Goal: Task Accomplishment & Management: Manage account settings

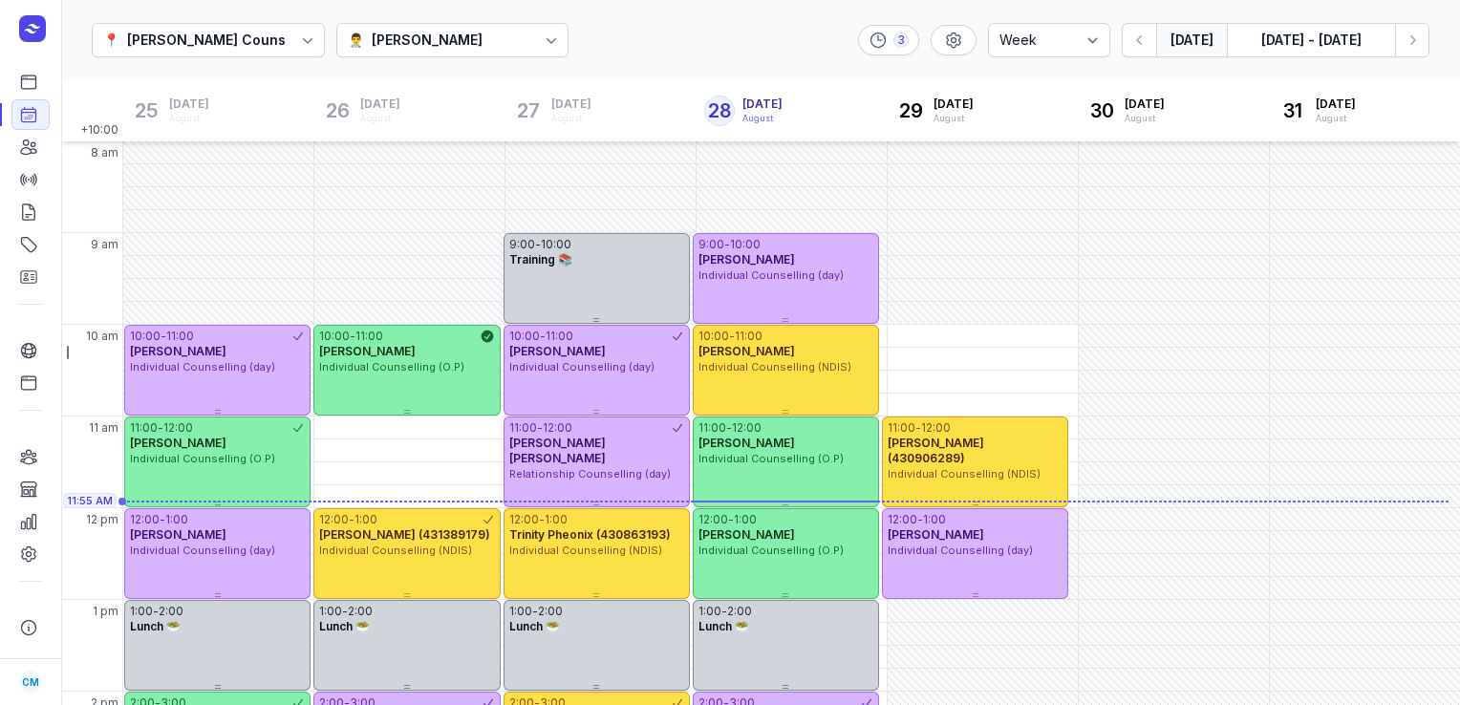
select select "week"
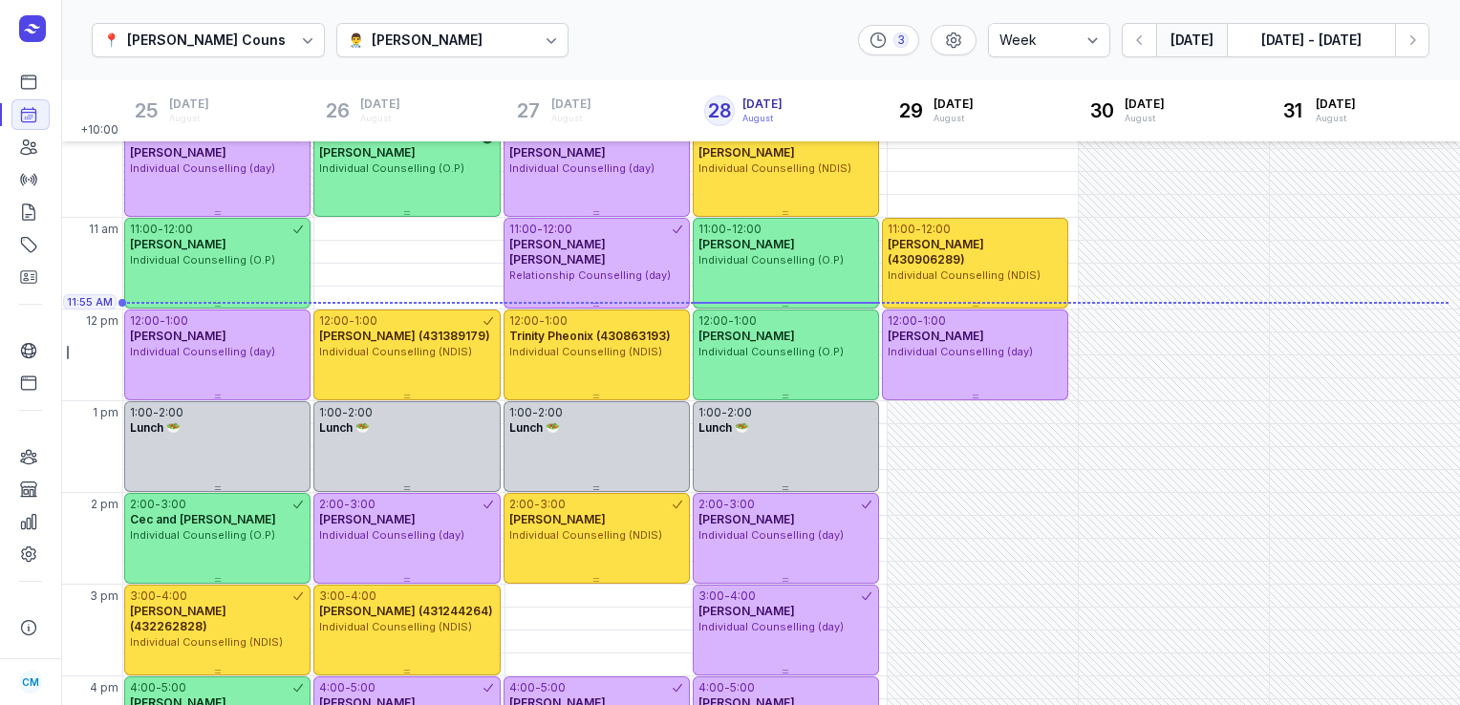
scroll to position [199, 0]
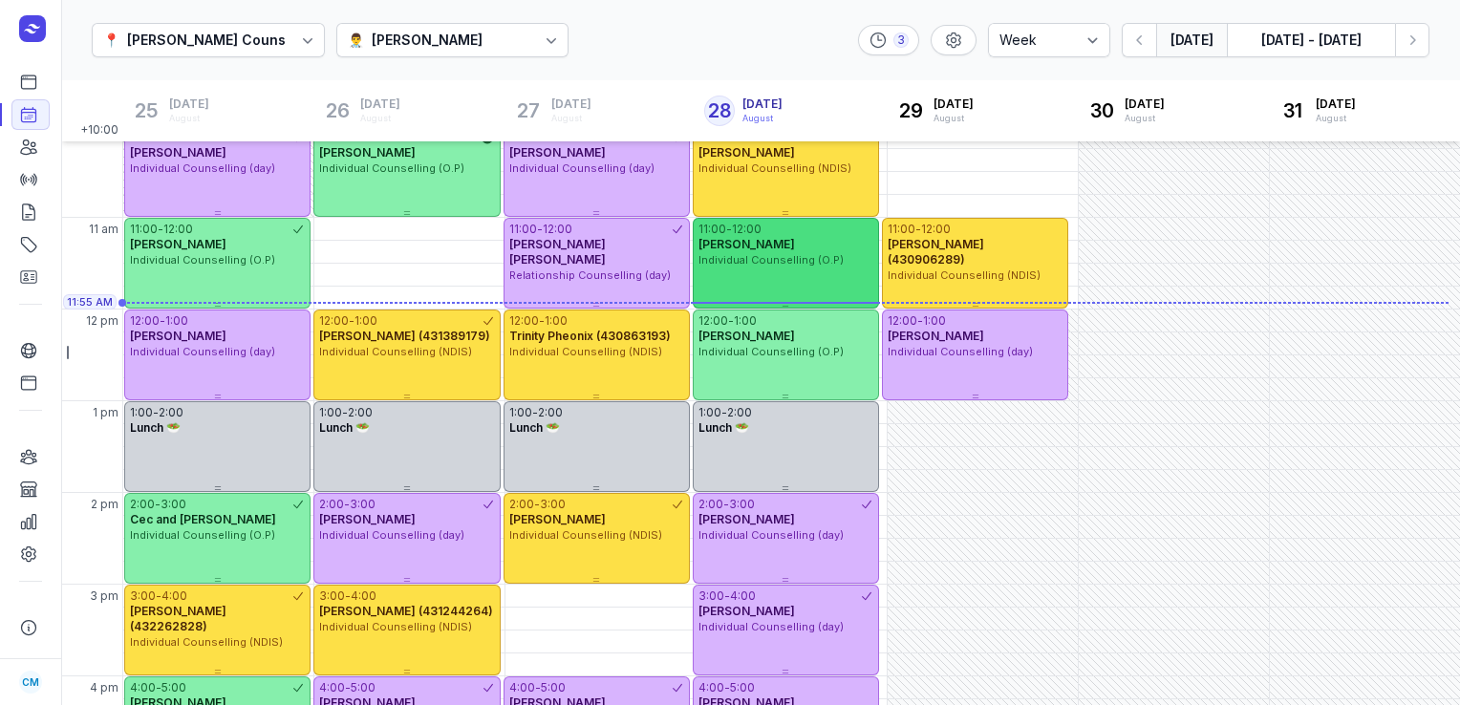
click at [780, 273] on div "11:00 - 12:00 [PERSON_NAME] Individual Counselling (O.P)" at bounding box center [786, 263] width 186 height 91
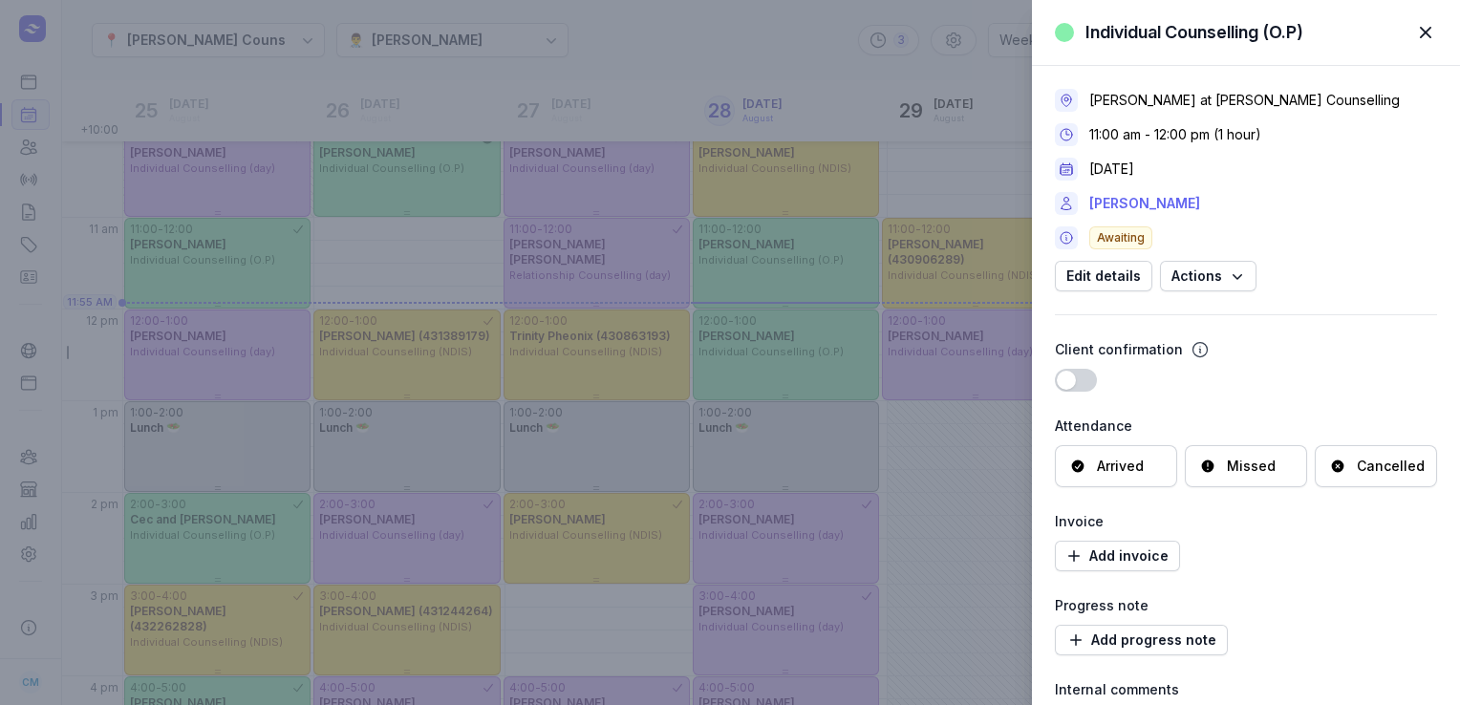
click at [1115, 204] on link "[PERSON_NAME]" at bounding box center [1144, 203] width 111 height 23
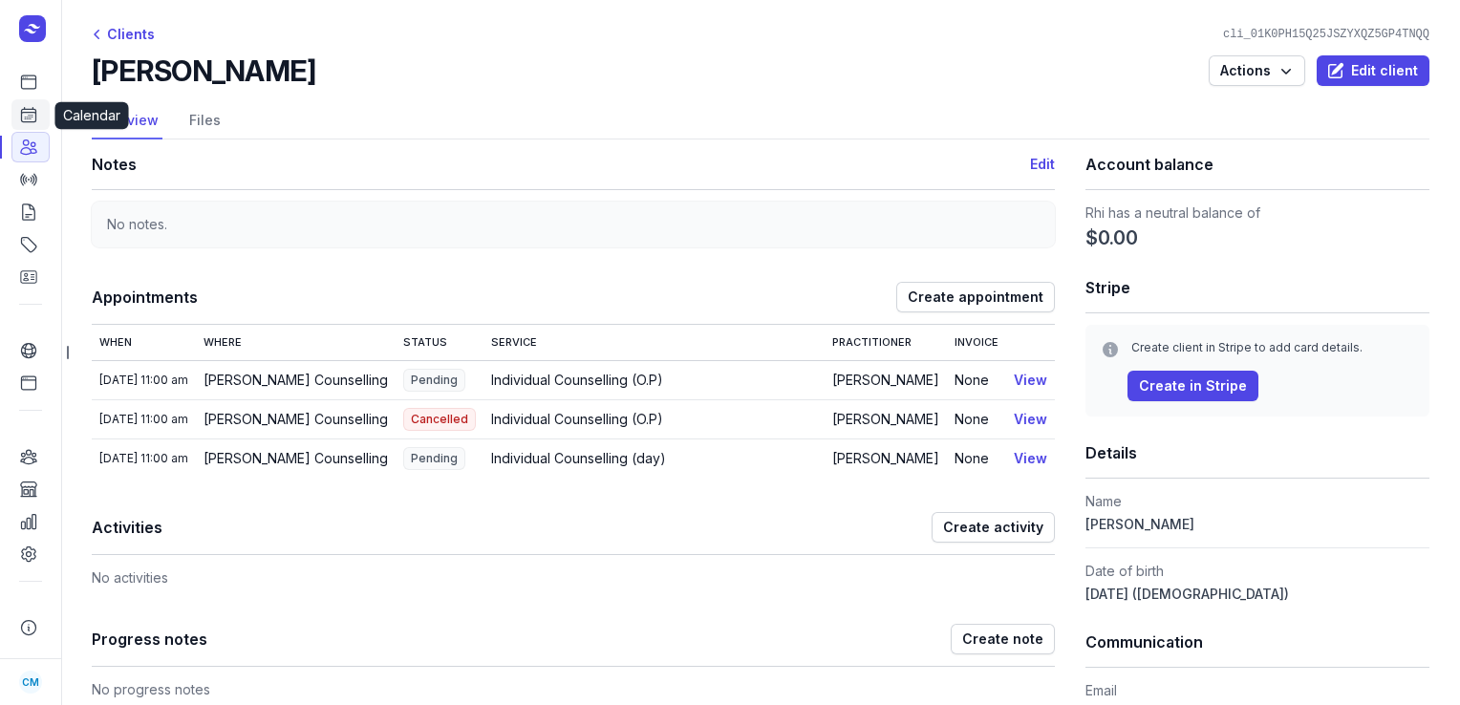
click at [18, 126] on link "Calendar" at bounding box center [30, 114] width 38 height 31
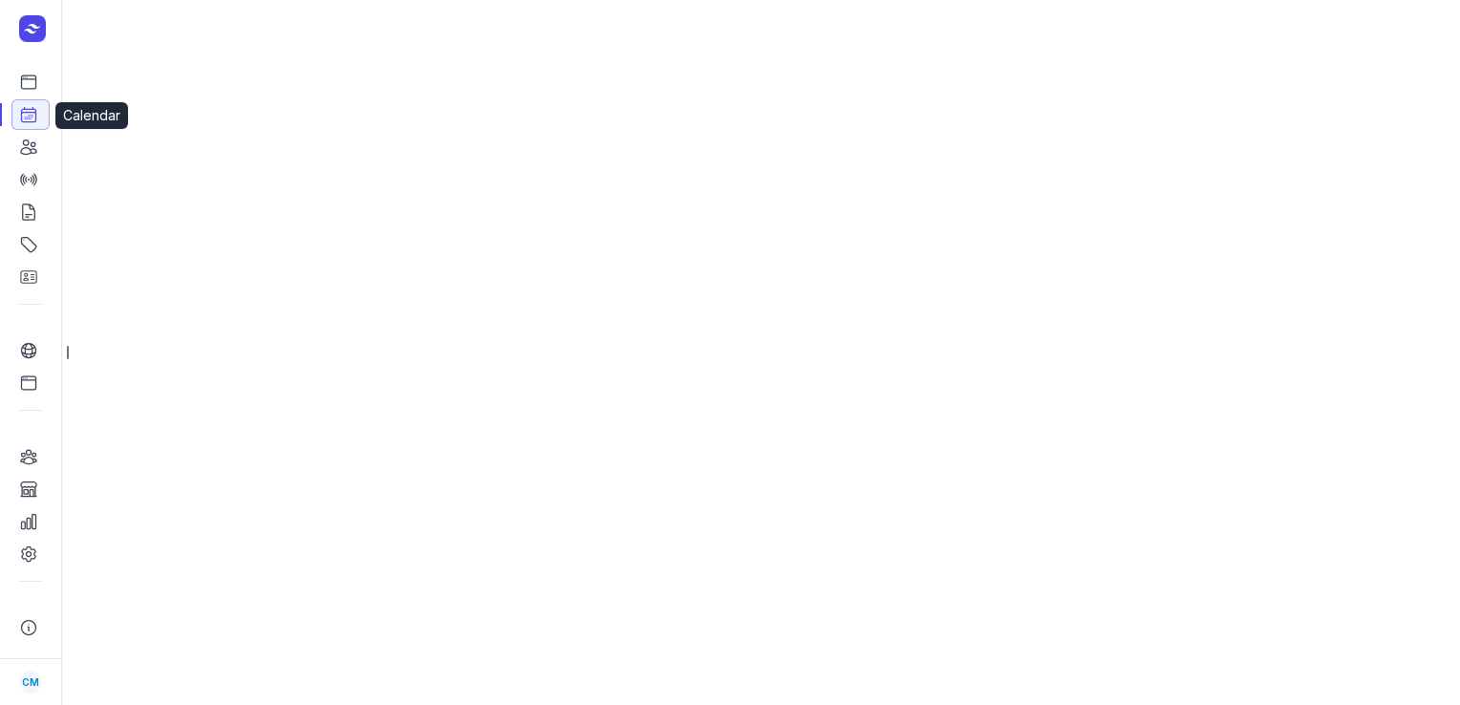
select select "week"
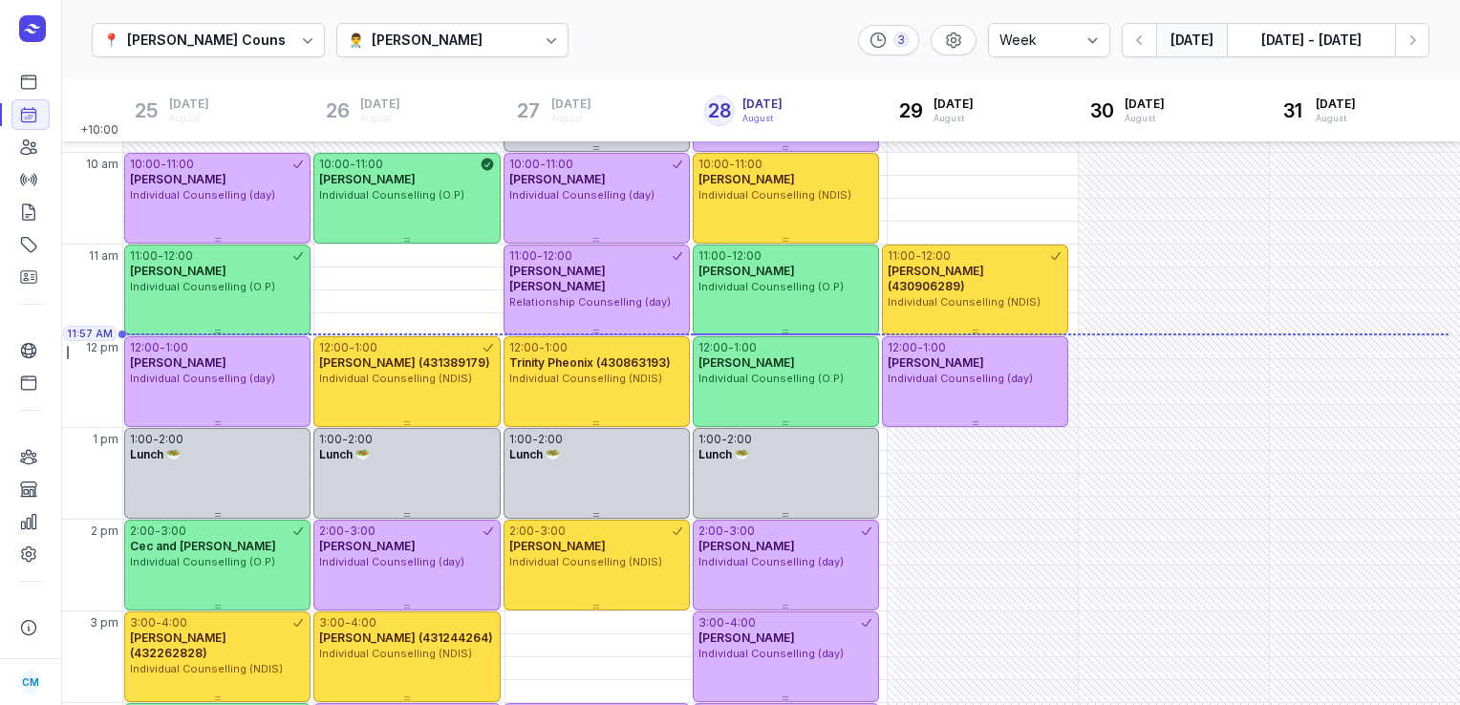
scroll to position [170, 0]
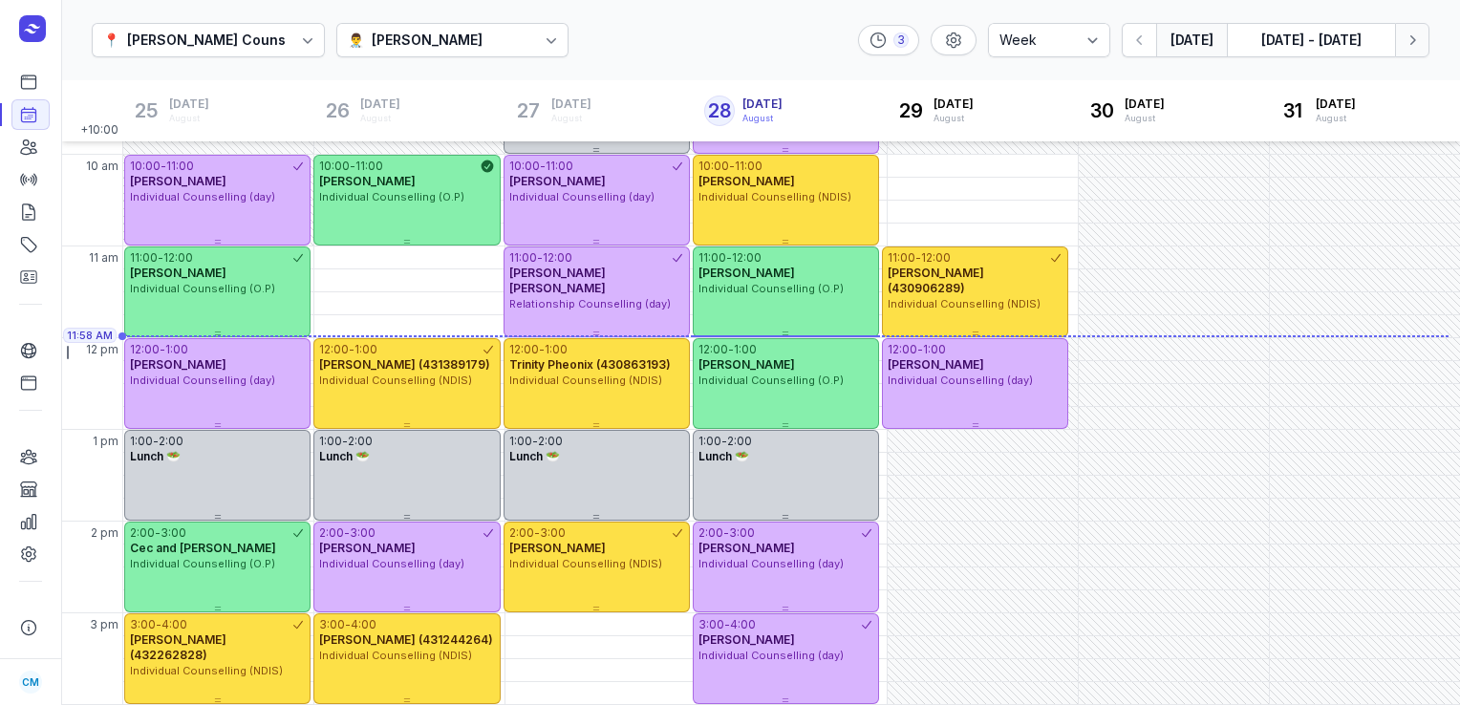
click at [1427, 30] on button "Next week" at bounding box center [1412, 40] width 34 height 34
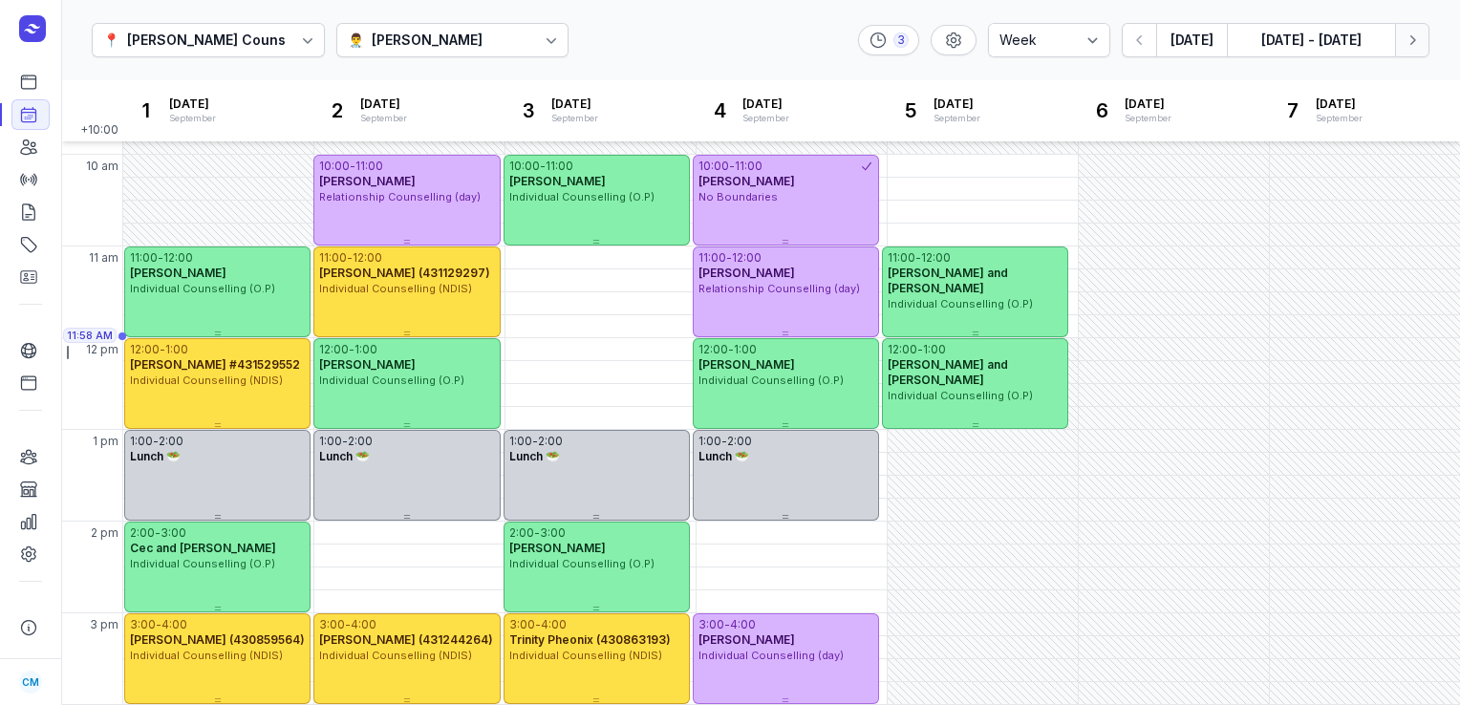
click at [1427, 30] on button "Next week" at bounding box center [1412, 40] width 34 height 34
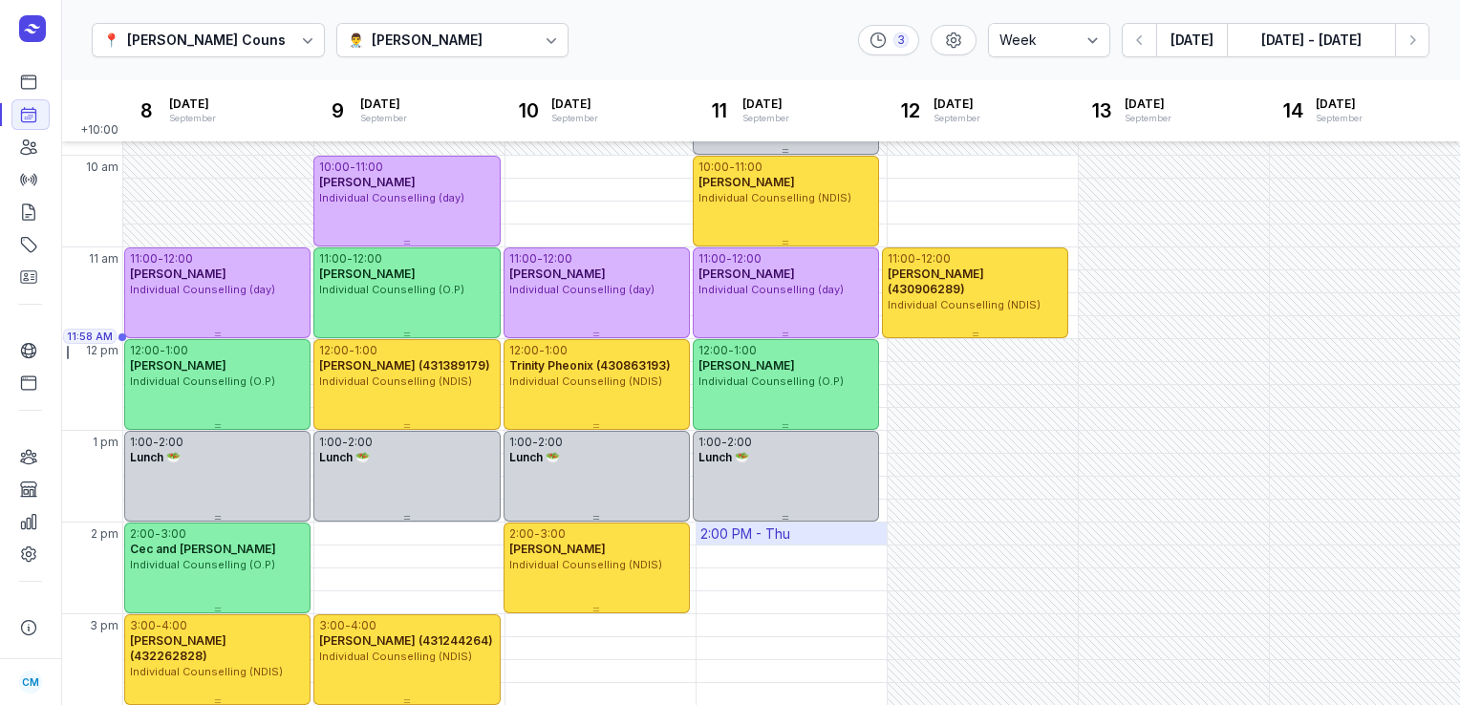
scroll to position [111, 0]
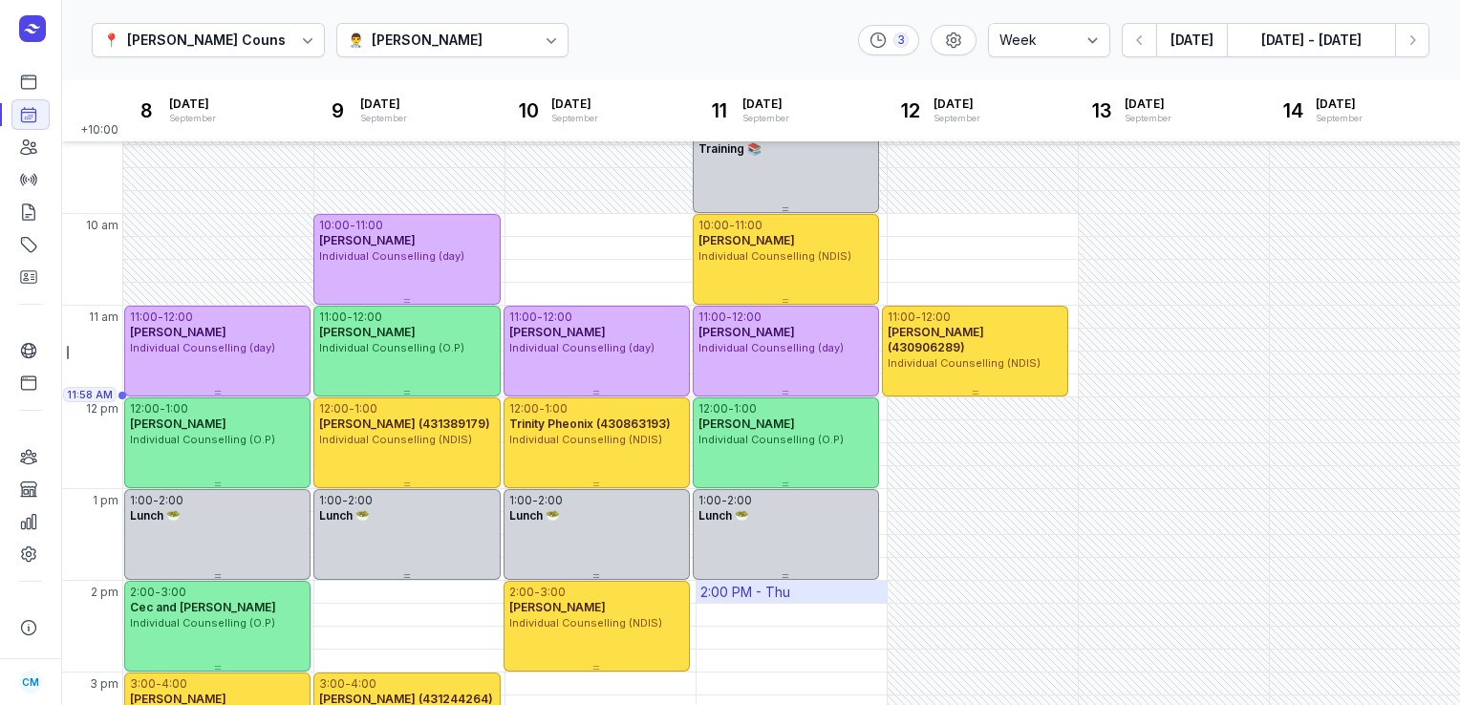
click at [729, 587] on div "2:00 PM - Thu" at bounding box center [745, 592] width 90 height 19
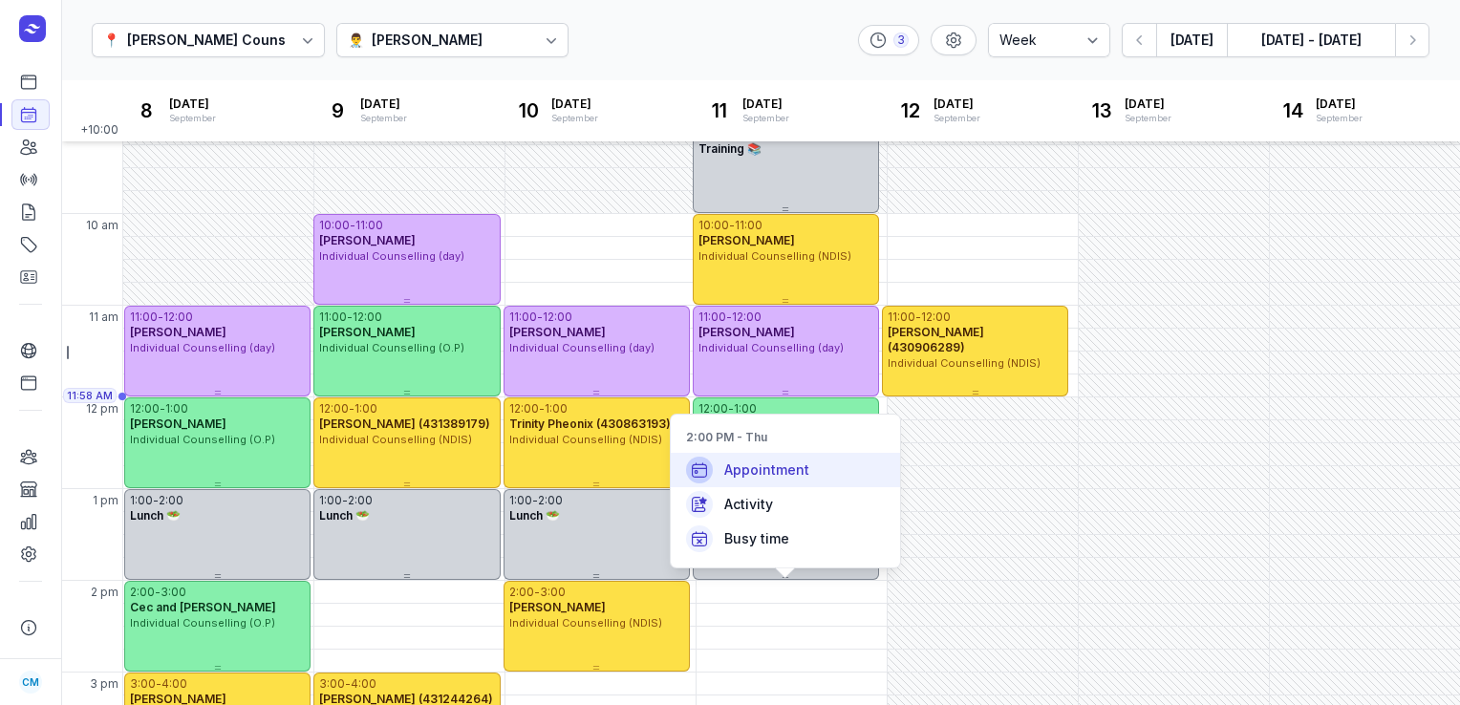
click at [749, 461] on span "Appointment" at bounding box center [766, 470] width 85 height 19
select select
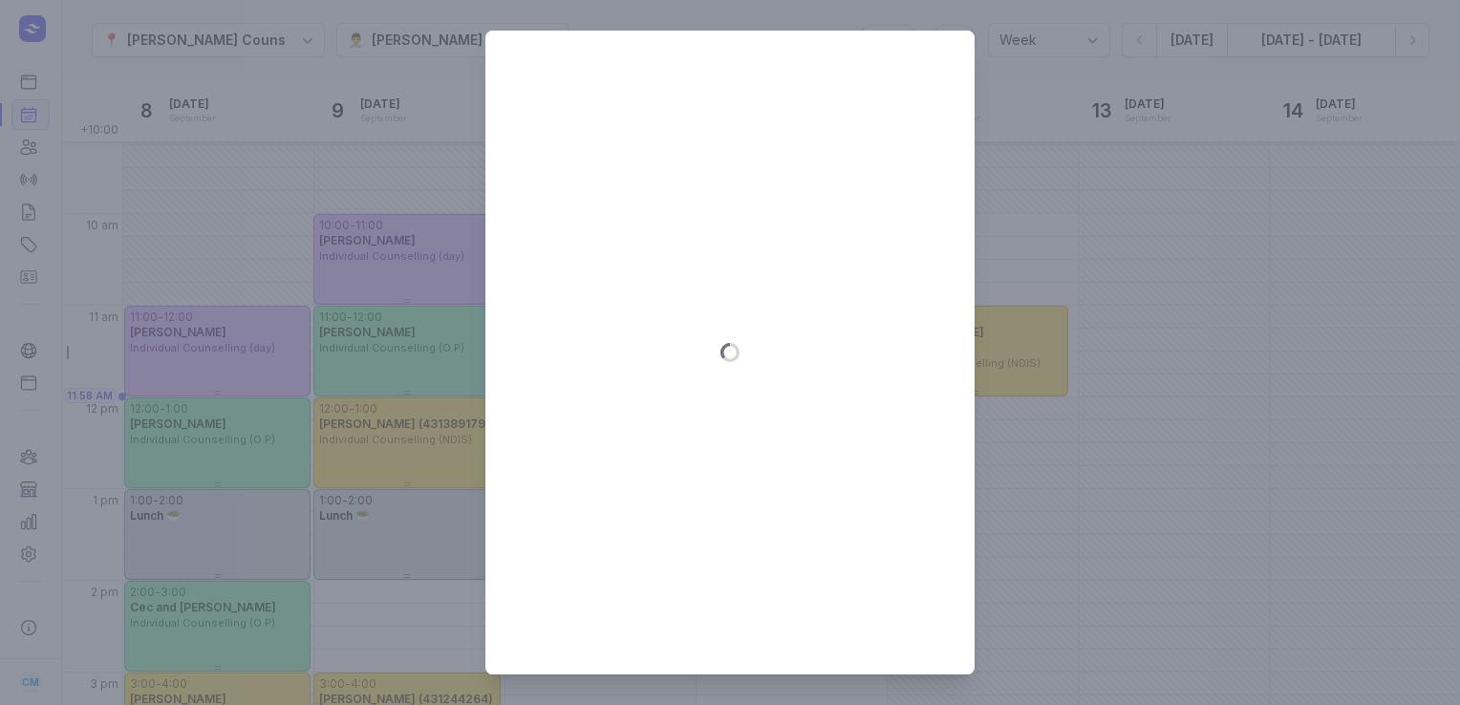
type input "[DATE]"
select select "14:00"
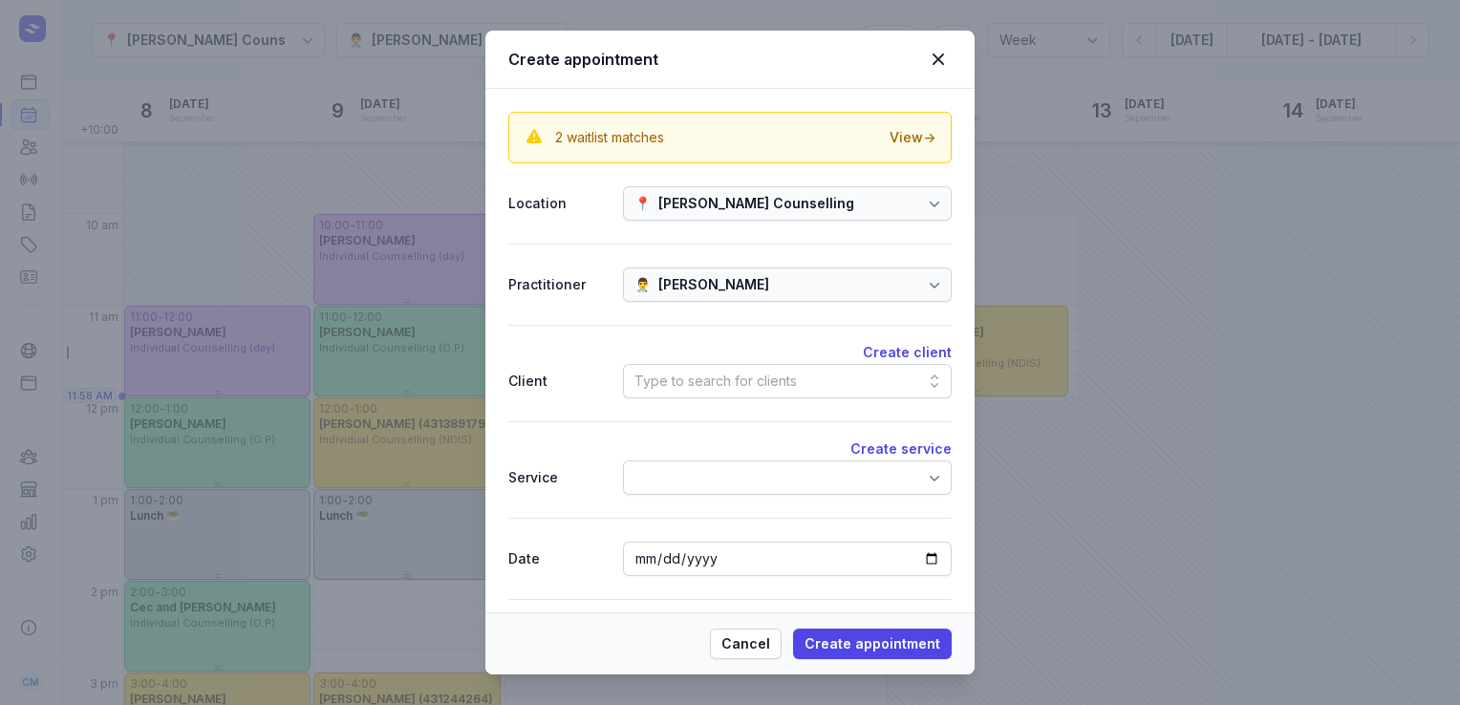
click at [659, 367] on div "Type to search for clients" at bounding box center [787, 381] width 329 height 34
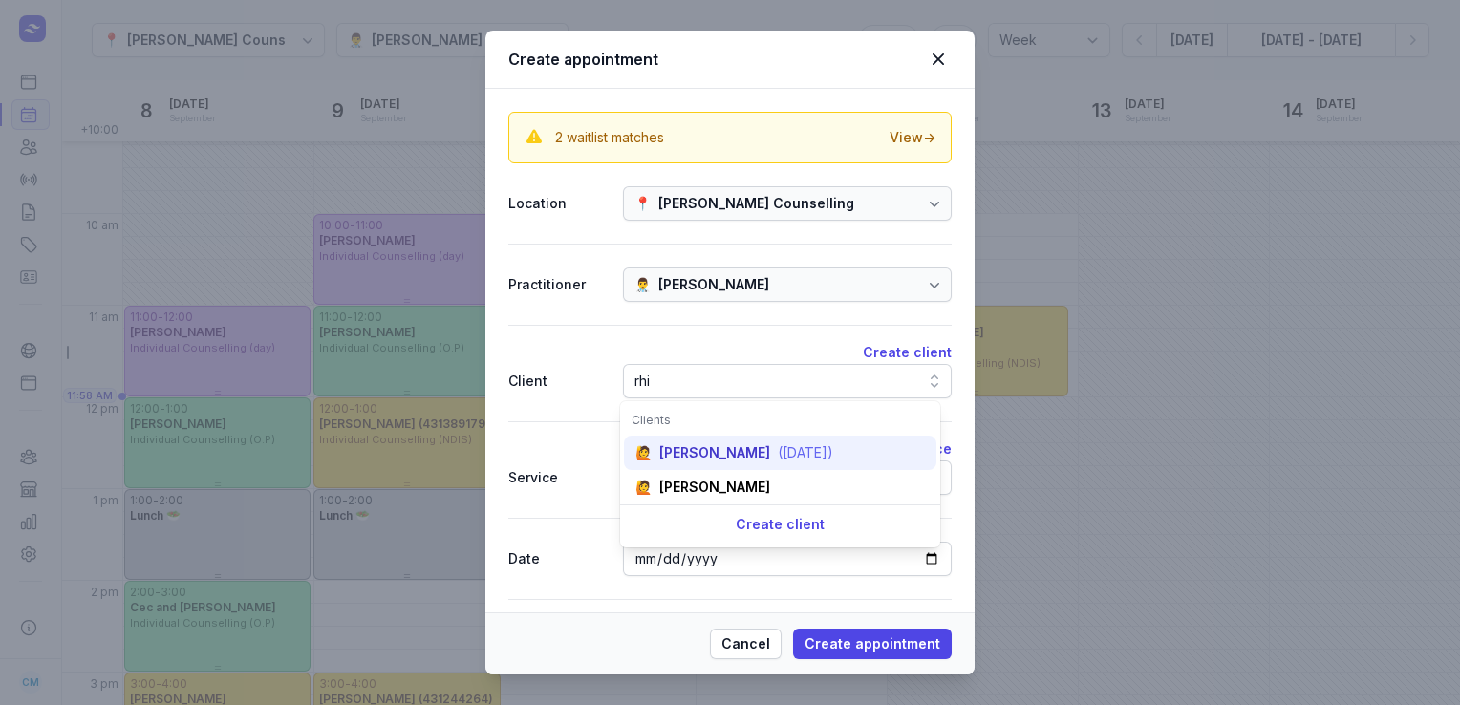
type input "rhi"
click at [671, 461] on div "[PERSON_NAME]" at bounding box center [714, 452] width 111 height 19
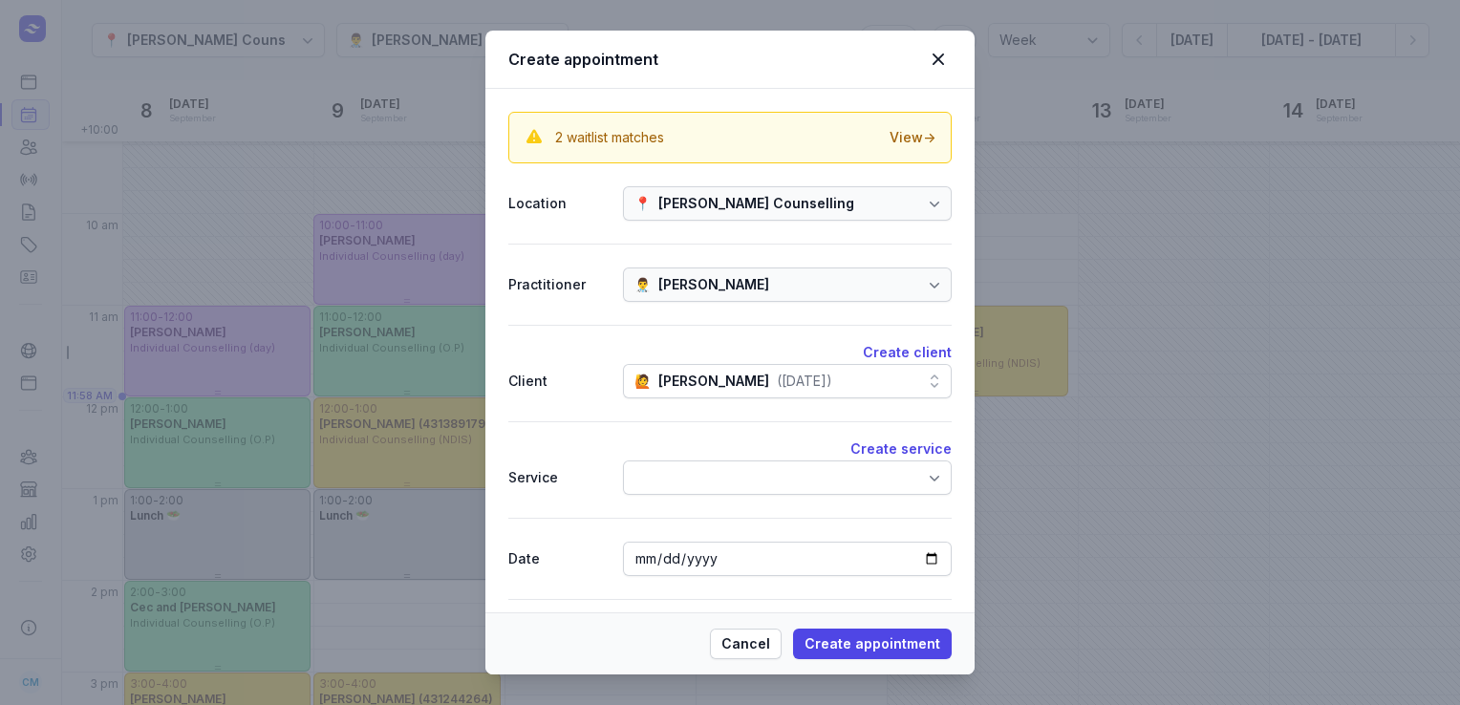
click at [671, 468] on div at bounding box center [787, 478] width 329 height 34
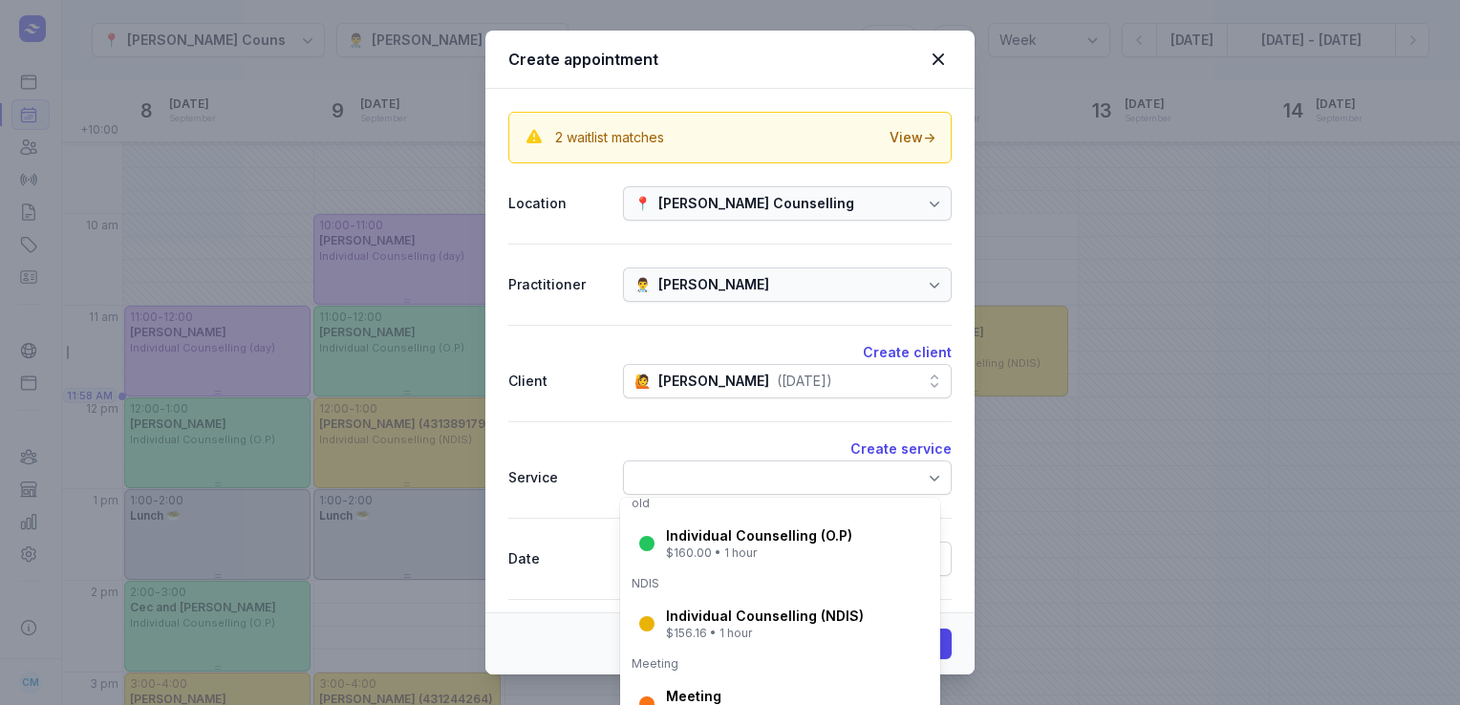
scroll to position [293, 0]
click at [689, 535] on div "Individual Counselling (O.P)" at bounding box center [759, 534] width 186 height 19
select select "15:00"
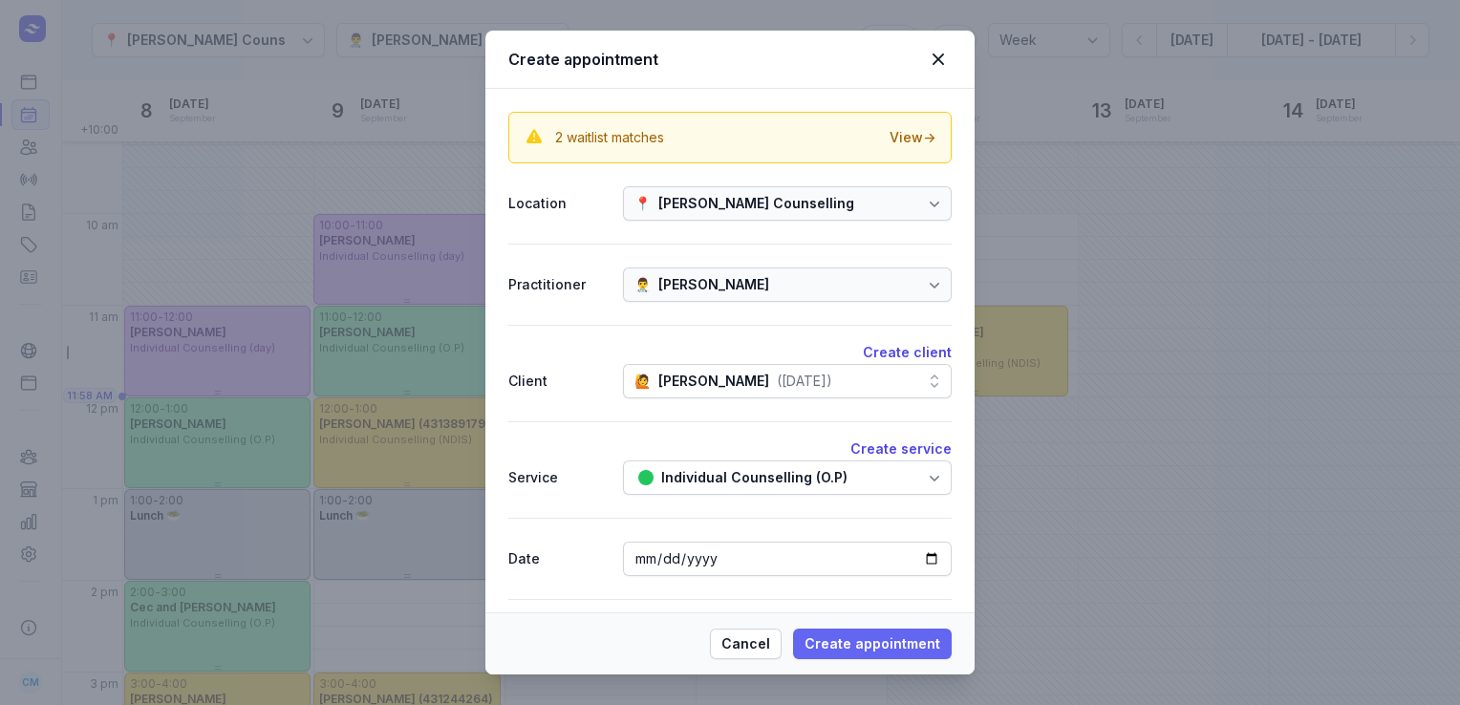
click at [869, 641] on span "Create appointment" at bounding box center [872, 644] width 136 height 23
select select
